Goal: Information Seeking & Learning: Understand process/instructions

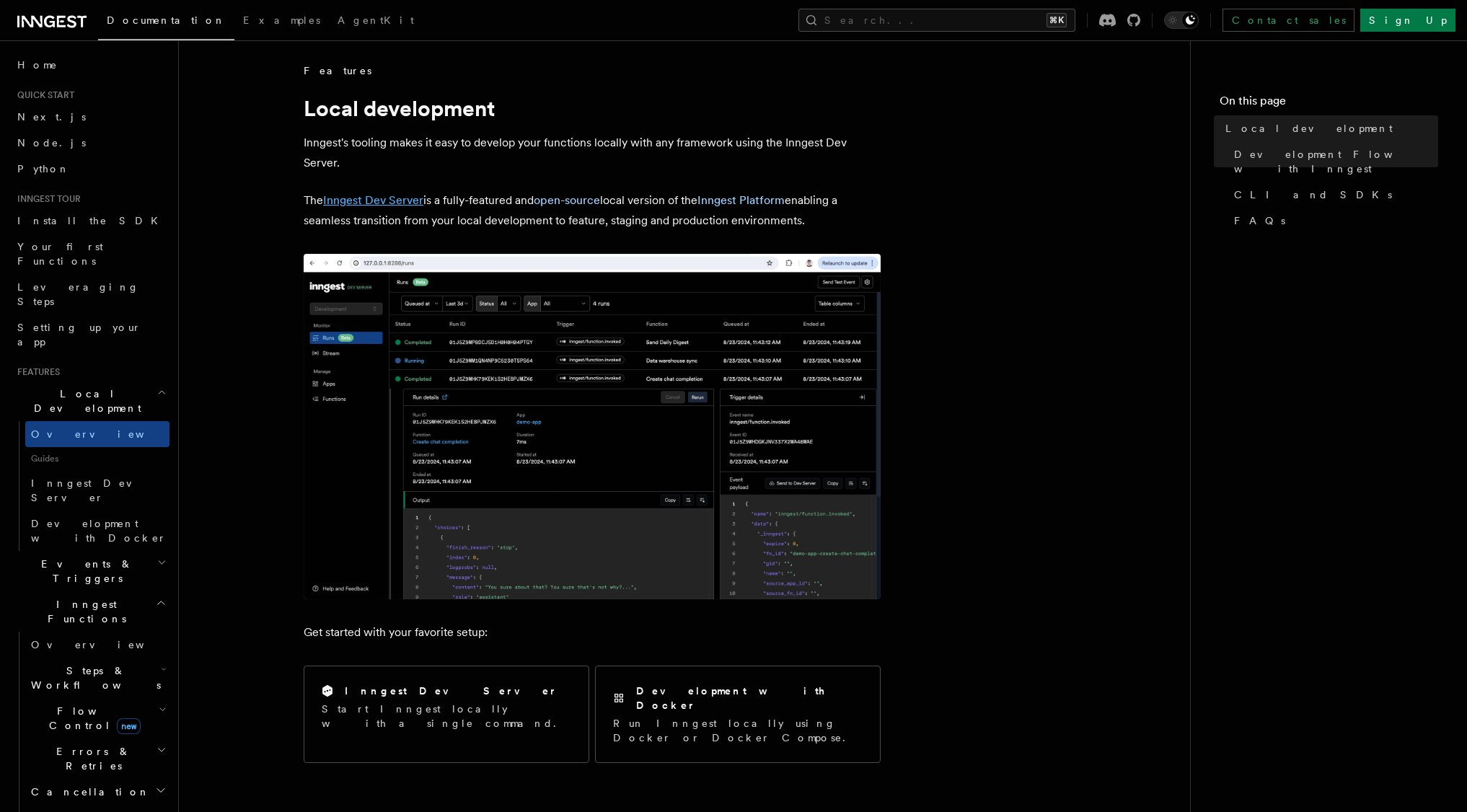
click at [406, 199] on link "Inngest Dev Server" at bounding box center [373, 200] width 100 height 14
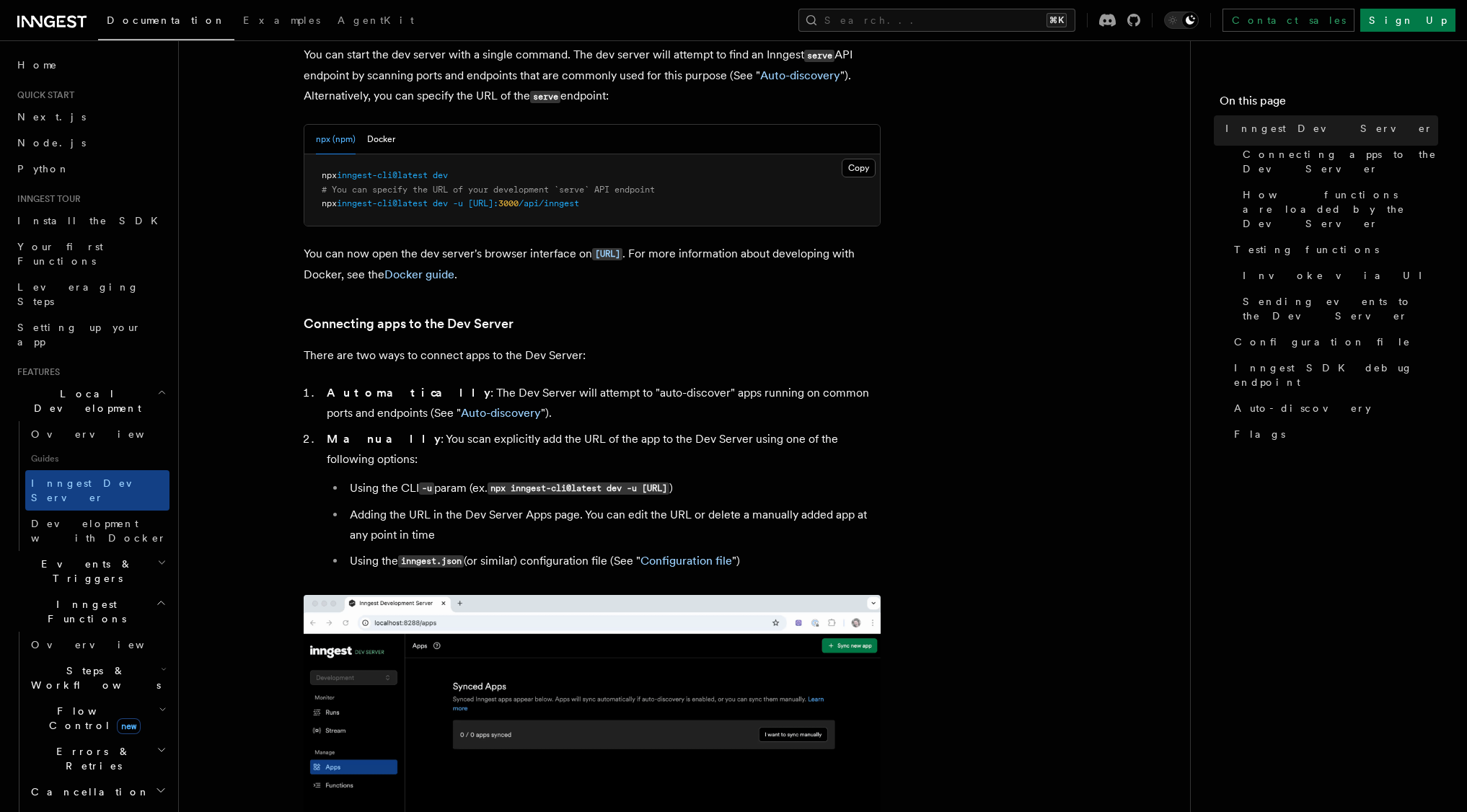
scroll to position [242, 0]
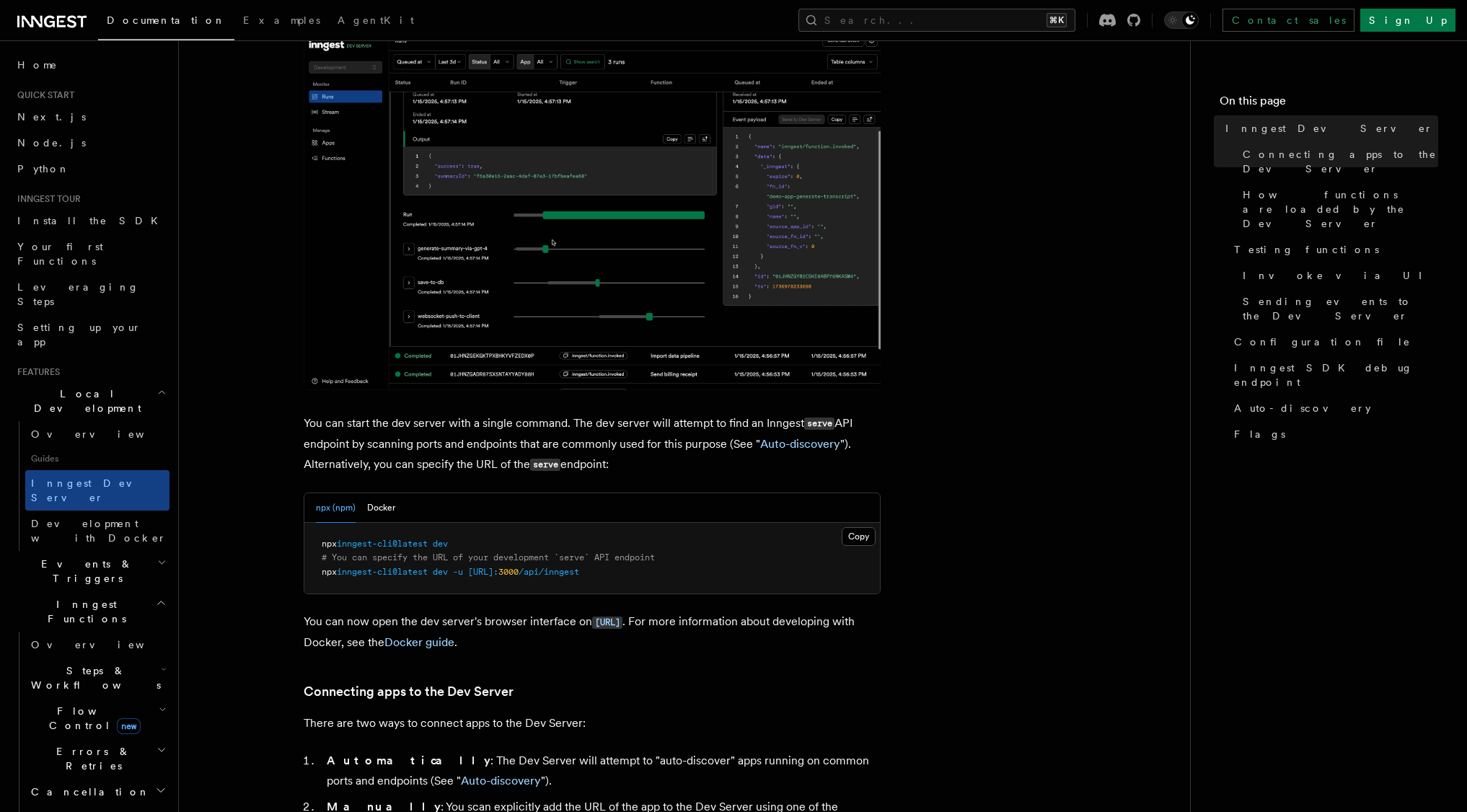
click at [325, 571] on span "npx" at bounding box center [329, 571] width 15 height 10
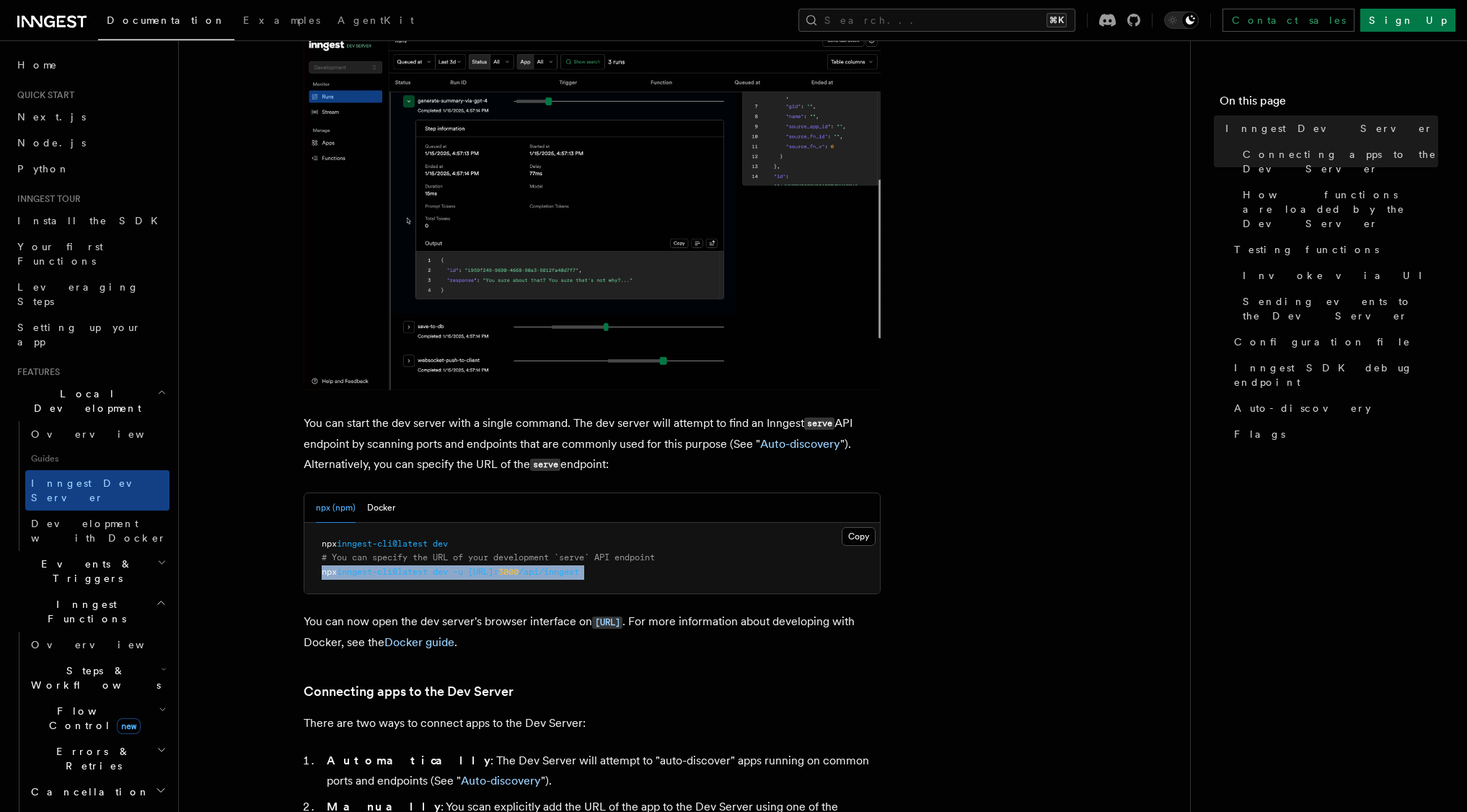
drag, startPoint x: 325, startPoint y: 571, endPoint x: 656, endPoint y: 570, distance: 331.0
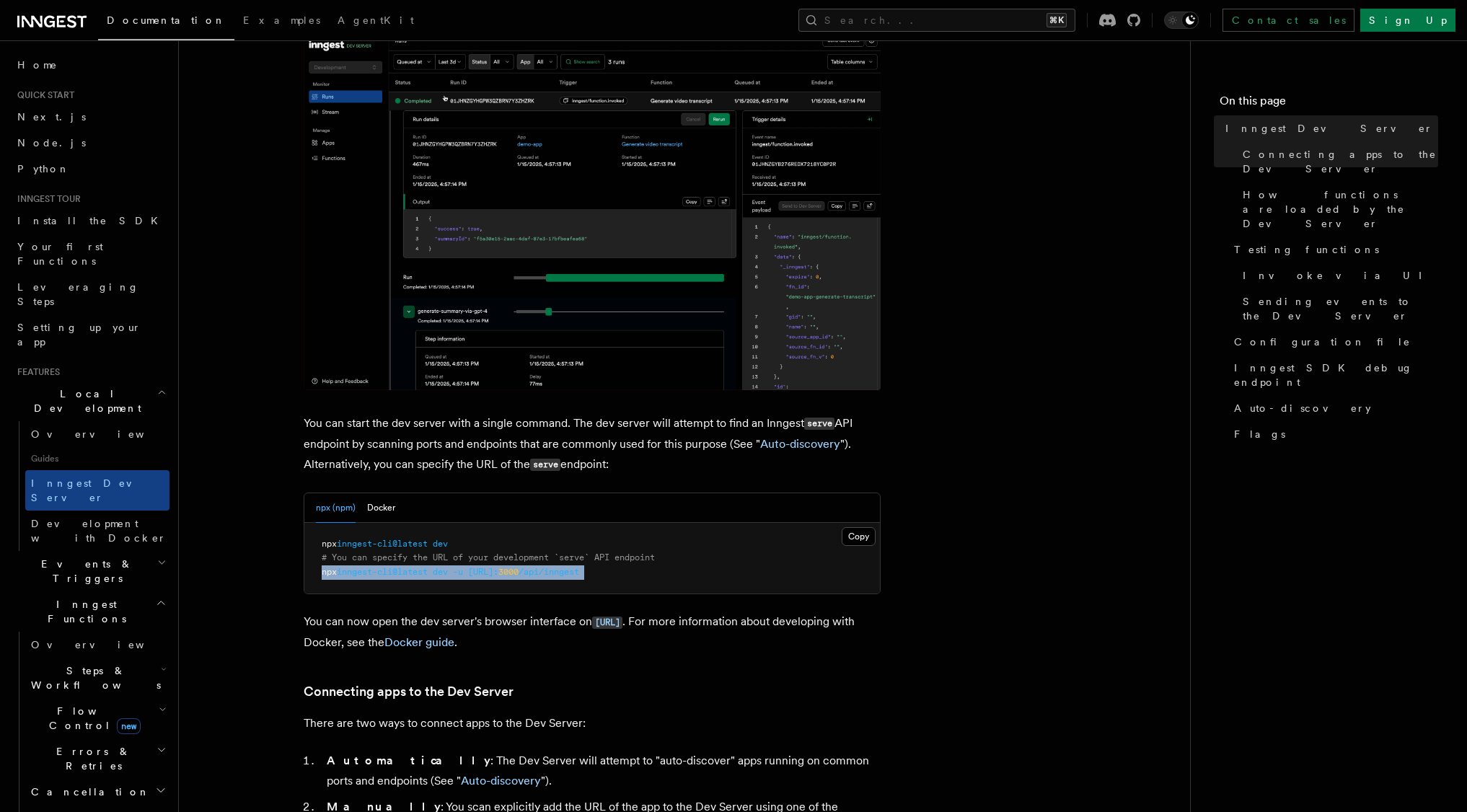
click at [657, 571] on pre "npx inngest-cli@latest dev # You can specify the URL of your development `serve…" at bounding box center [592, 558] width 575 height 71
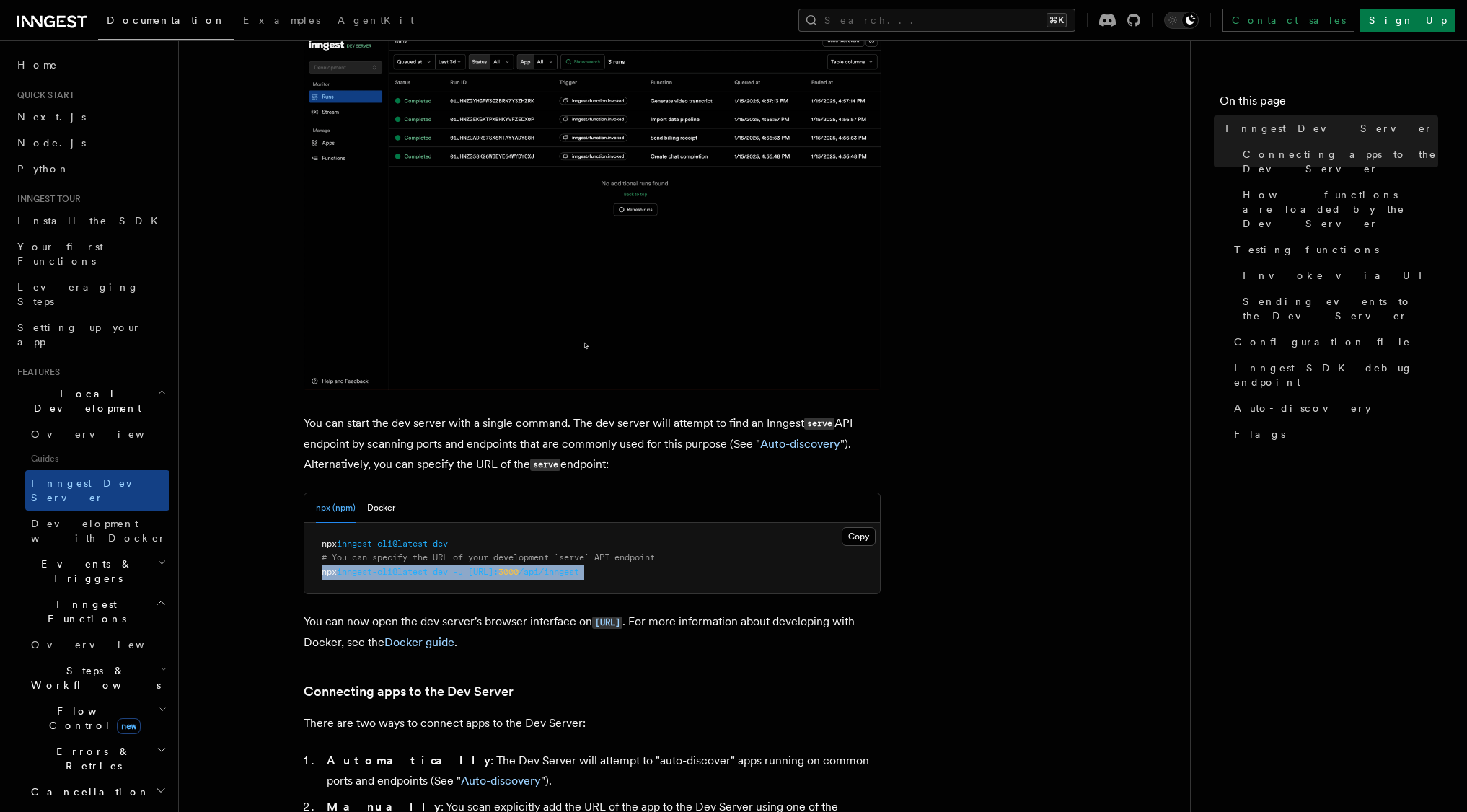
copy article "npx inngest-cli@latest dev -u [URL]: 3000 /api/inngest"
